Goal: Find specific page/section: Find specific page/section

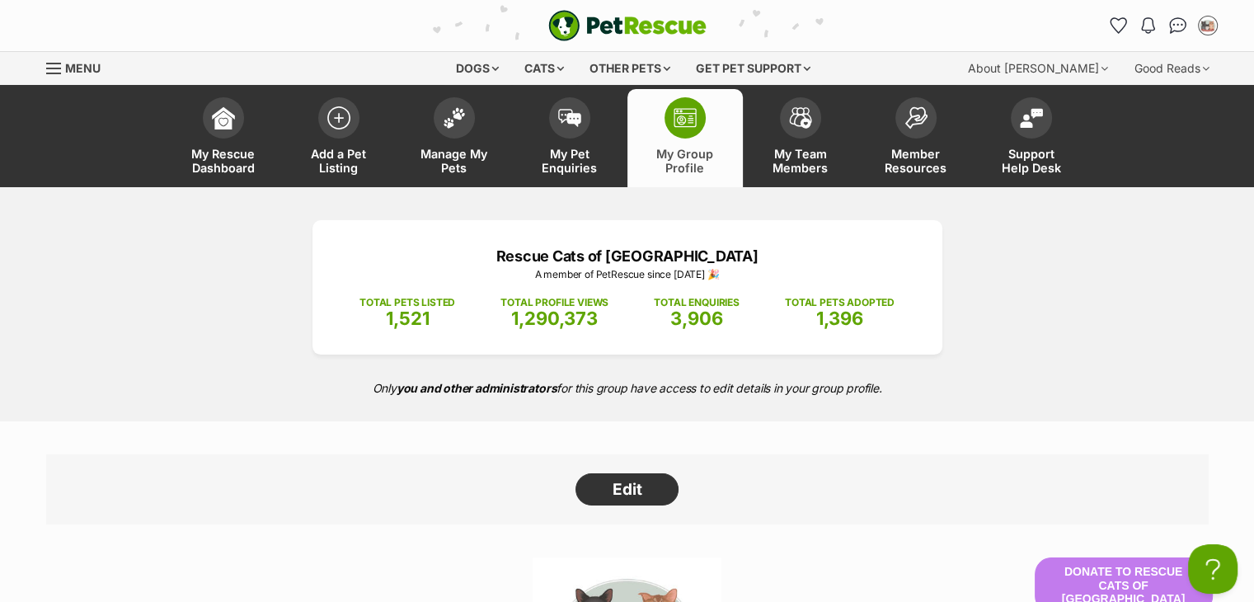
click at [723, 150] on link "My Group Profile" at bounding box center [684, 138] width 115 height 98
click at [663, 161] on span "My Group Profile" at bounding box center [685, 161] width 74 height 28
